Goal: Find specific page/section: Find specific page/section

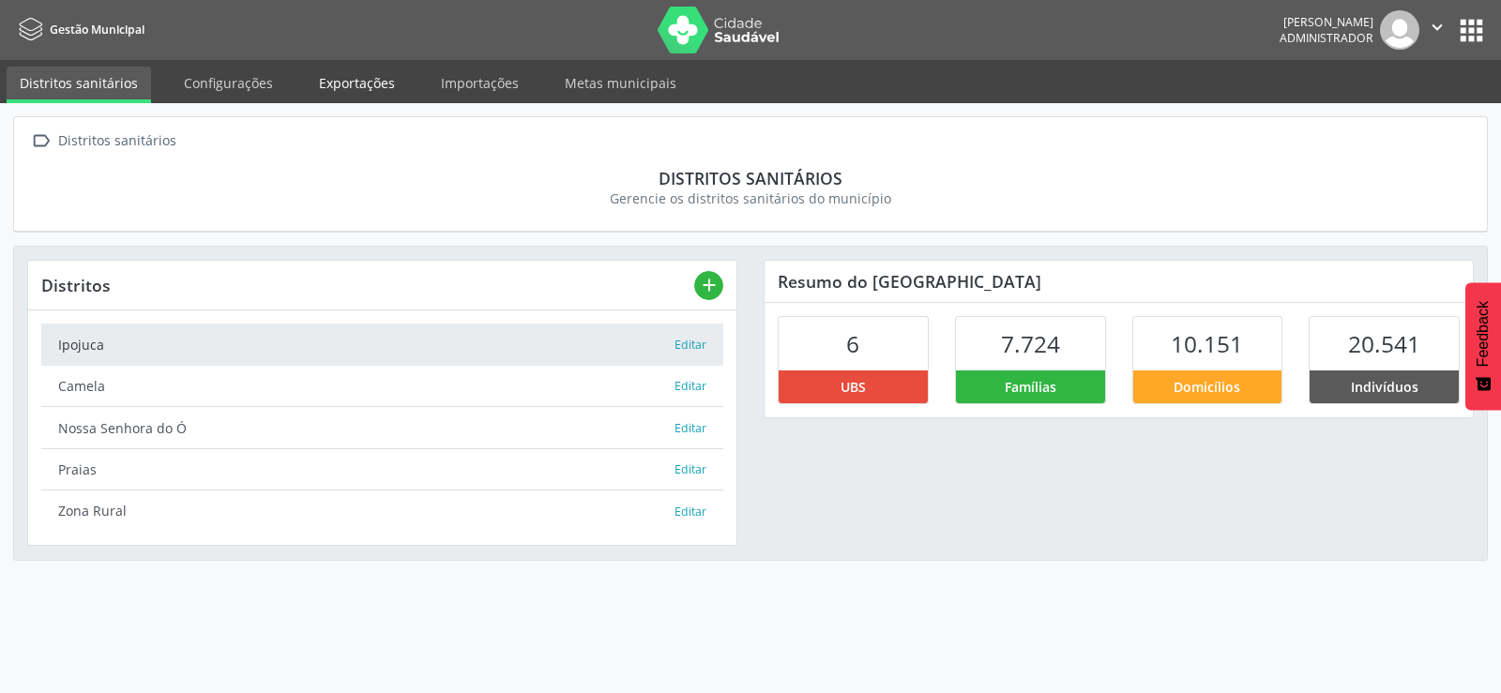
click at [349, 83] on link "Exportações" at bounding box center [357, 83] width 102 height 33
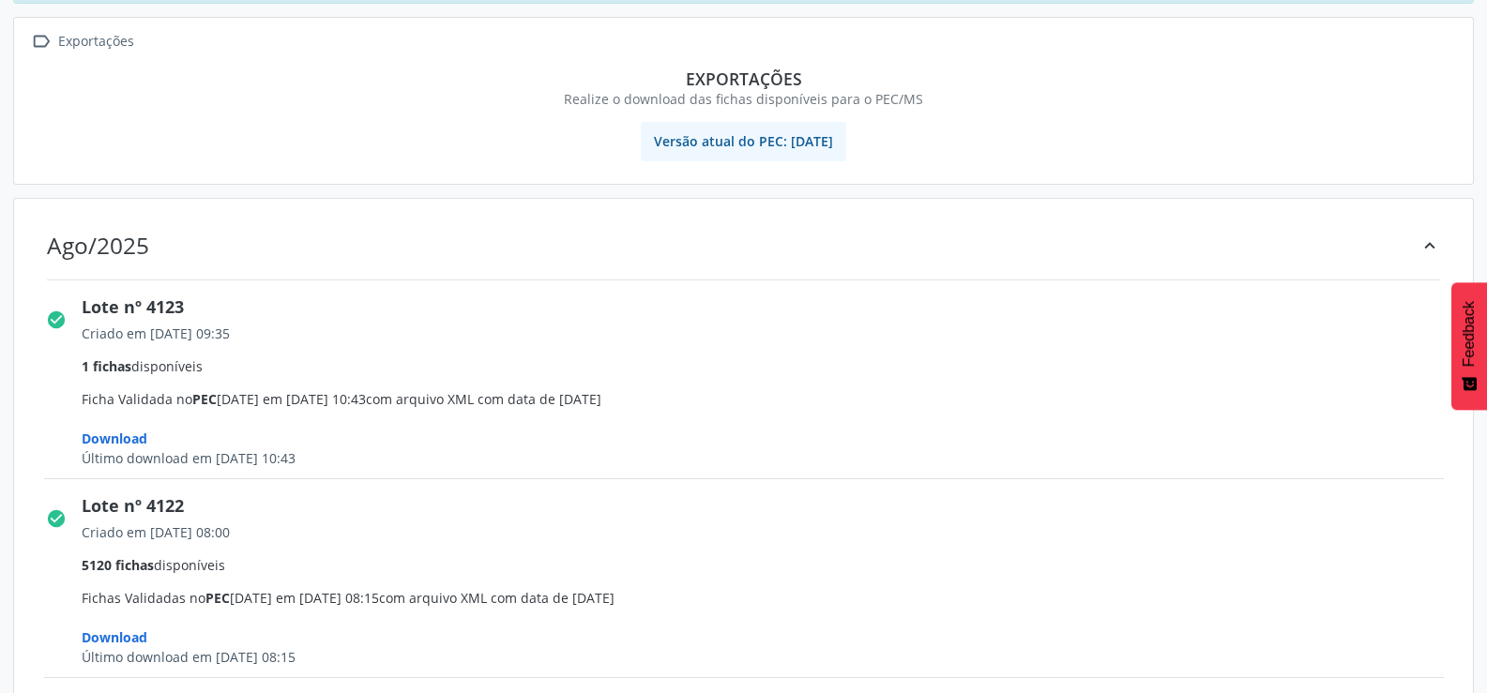
scroll to position [188, 0]
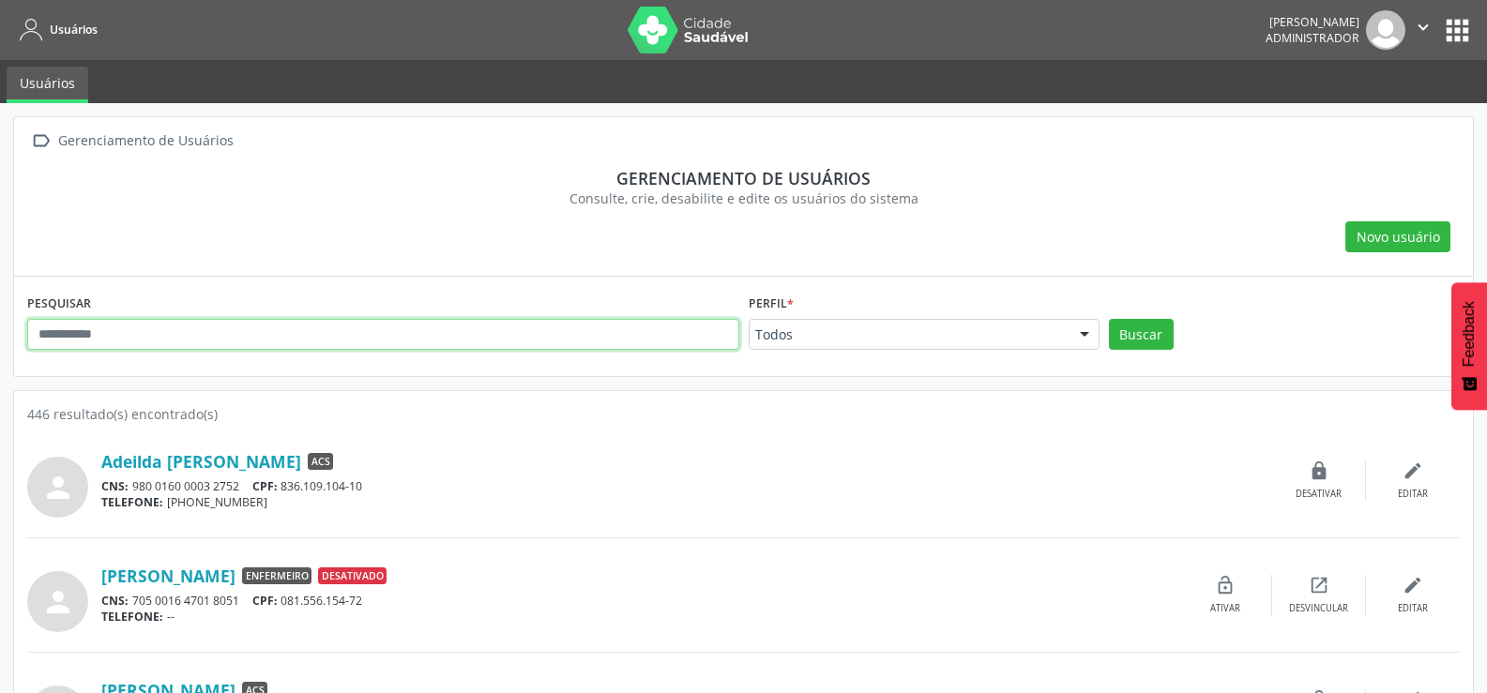
click at [238, 334] on input "text" at bounding box center [383, 335] width 712 height 32
type input "********"
click at [1109, 319] on button "Buscar" at bounding box center [1141, 335] width 65 height 32
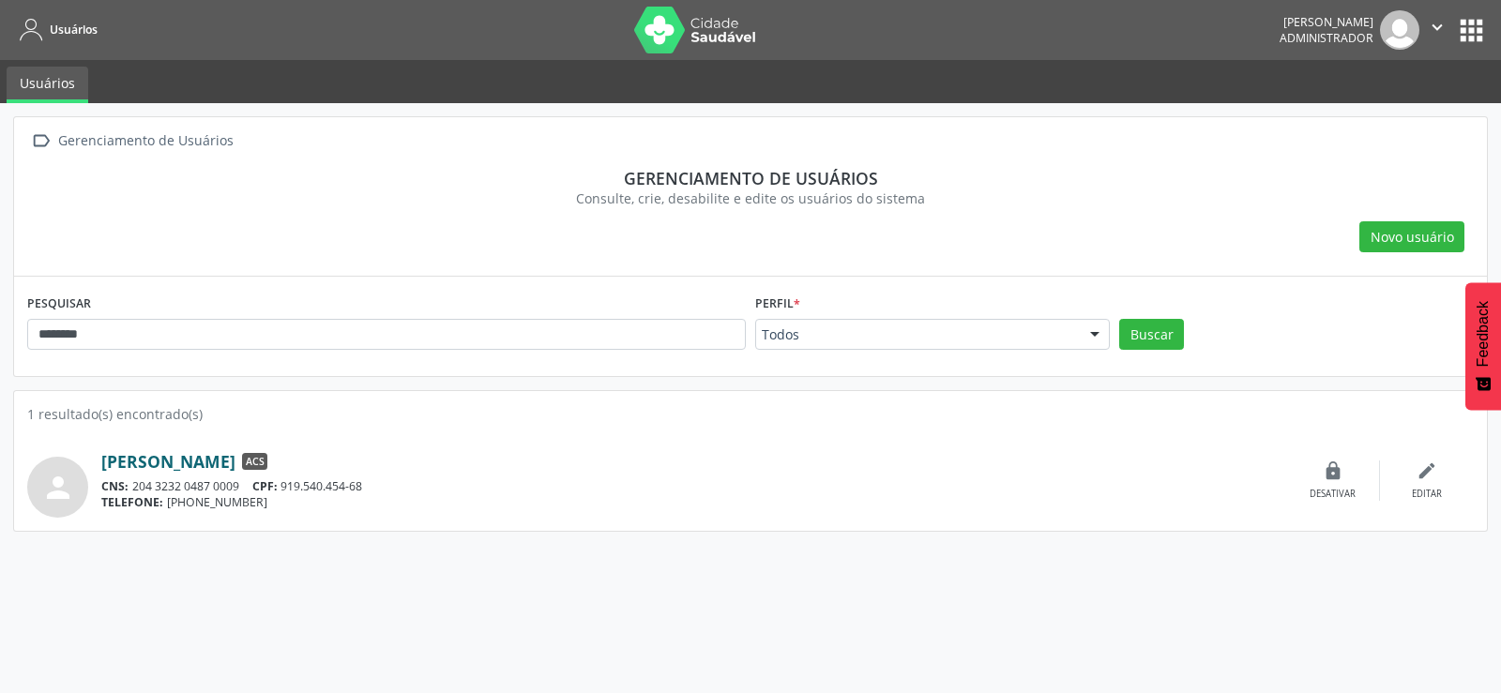
click at [185, 466] on link "Maria Jovelina Barbosa" at bounding box center [168, 461] width 134 height 21
